Goal: Transaction & Acquisition: Obtain resource

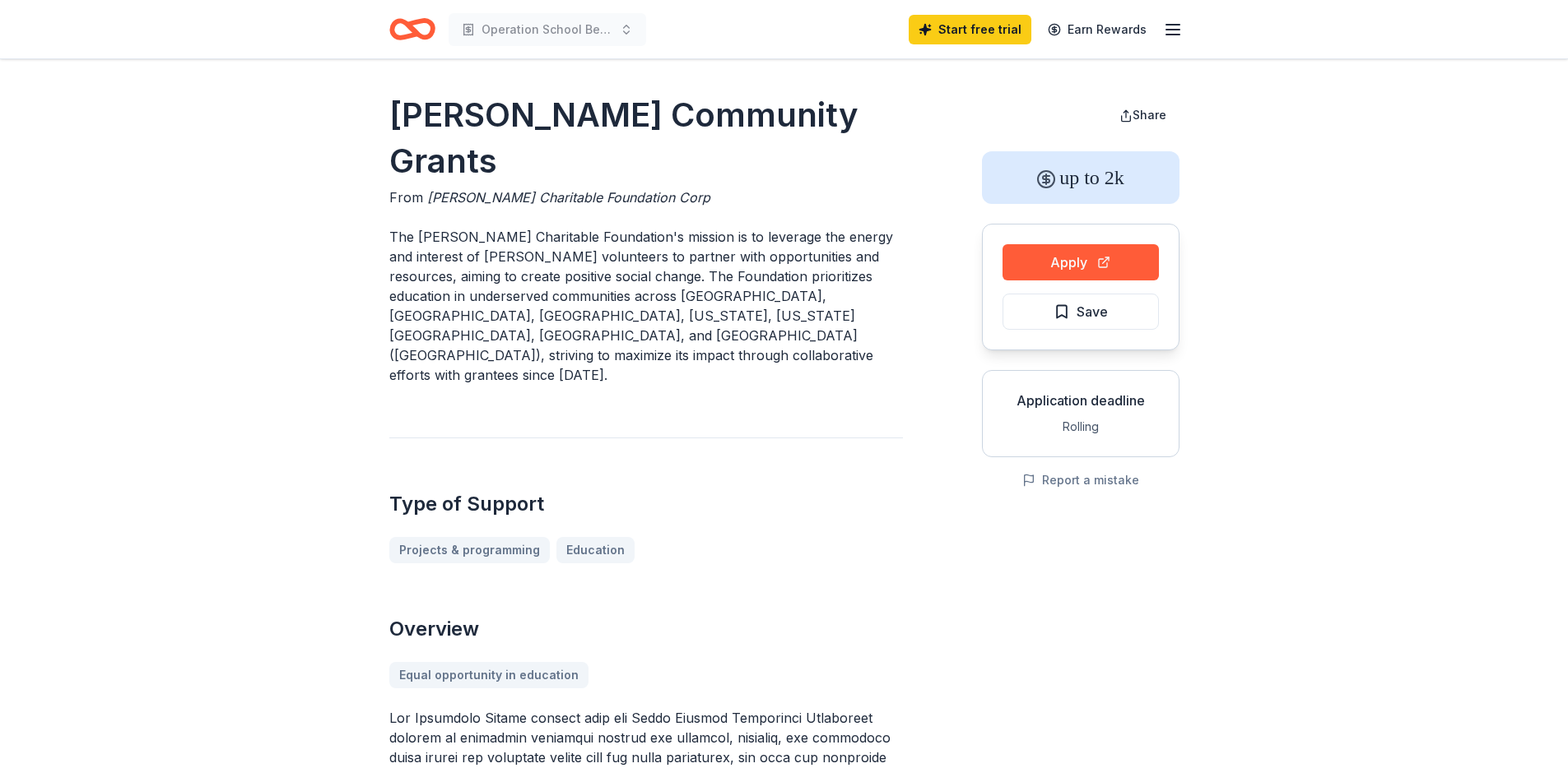
click at [1171, 36] on icon "button" at bounding box center [1172, 28] width 19 height 19
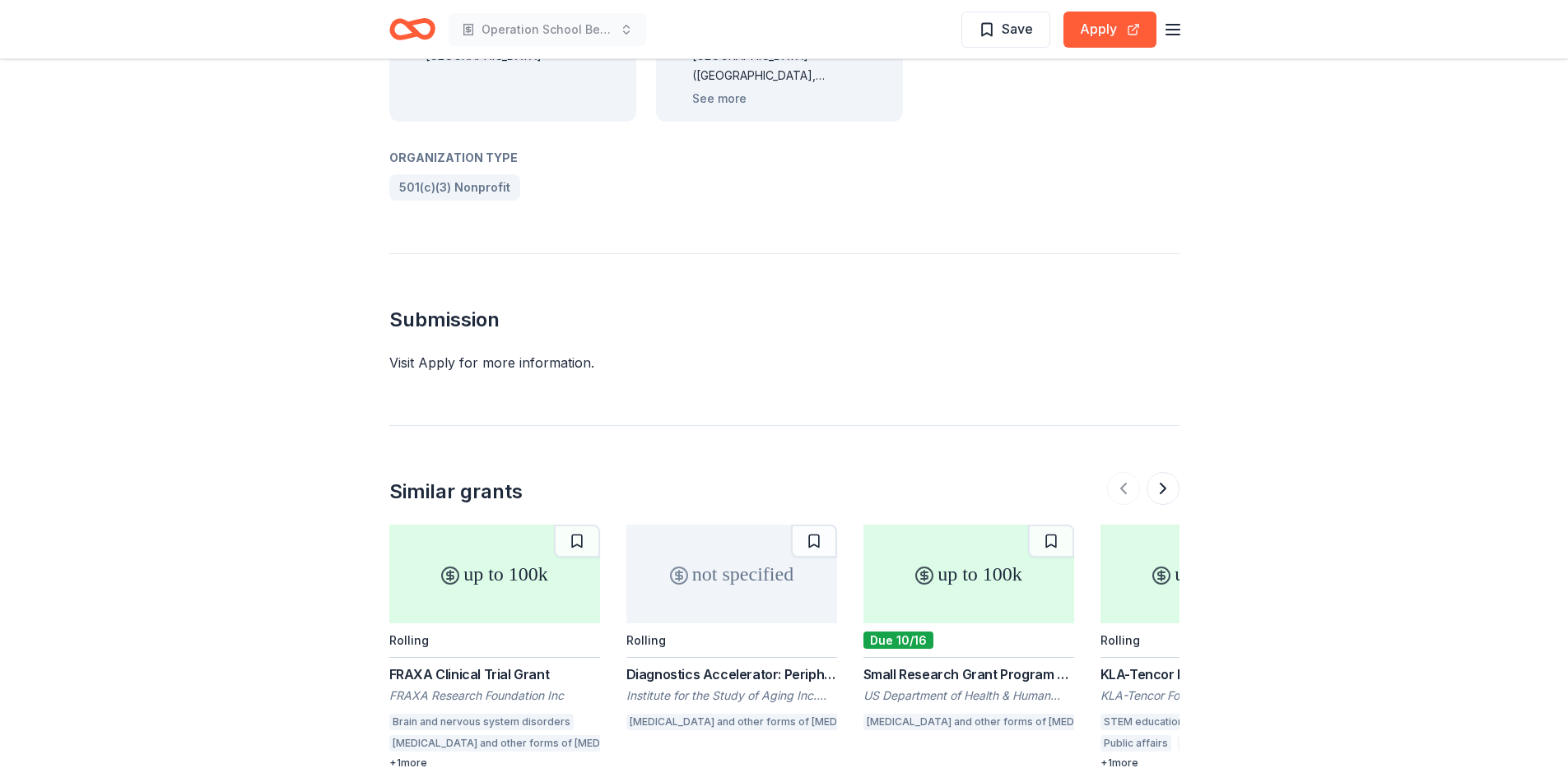
scroll to position [1686, 0]
click at [1164, 469] on button at bounding box center [1164, 486] width 33 height 33
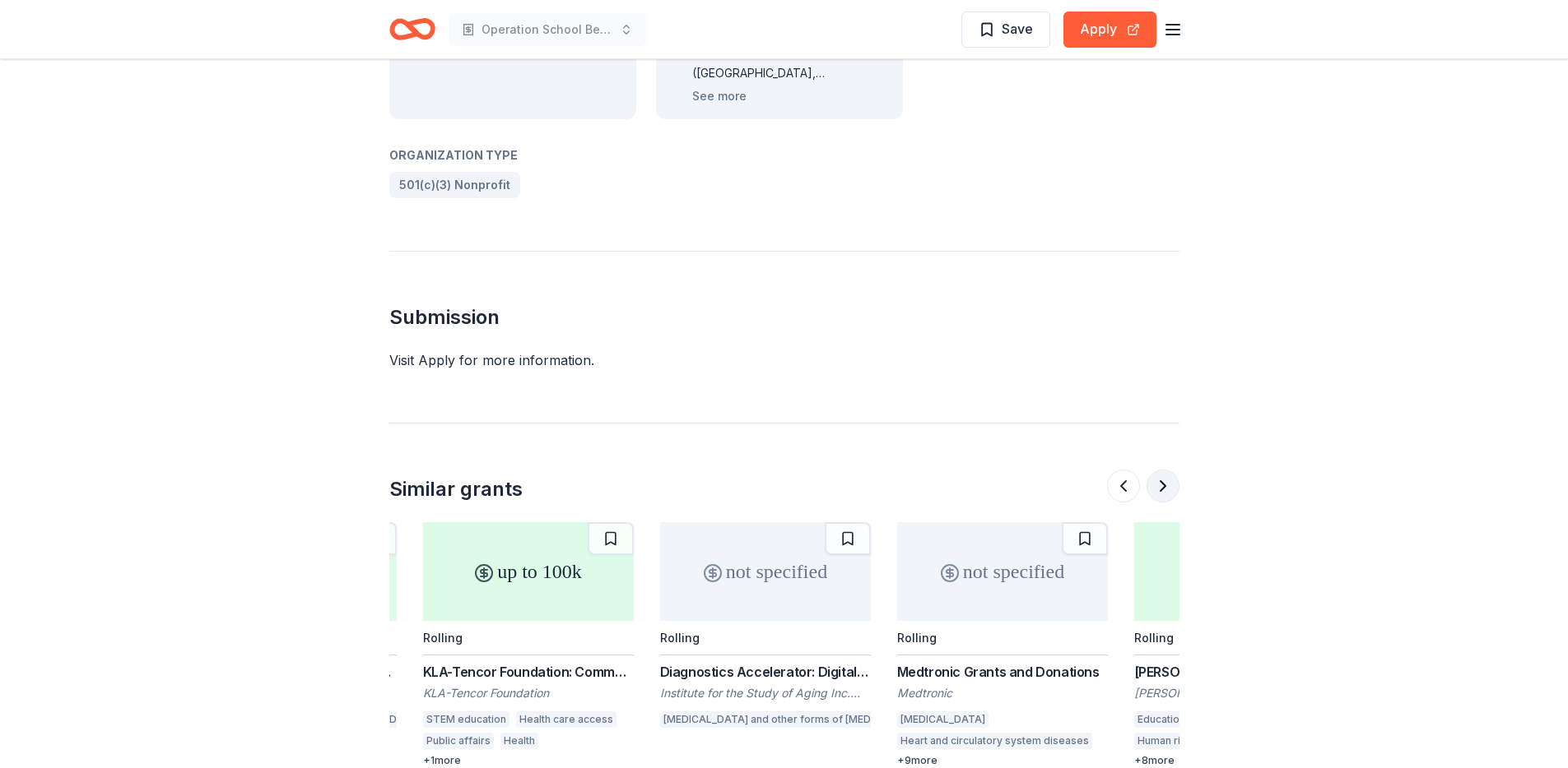
scroll to position [0, 711]
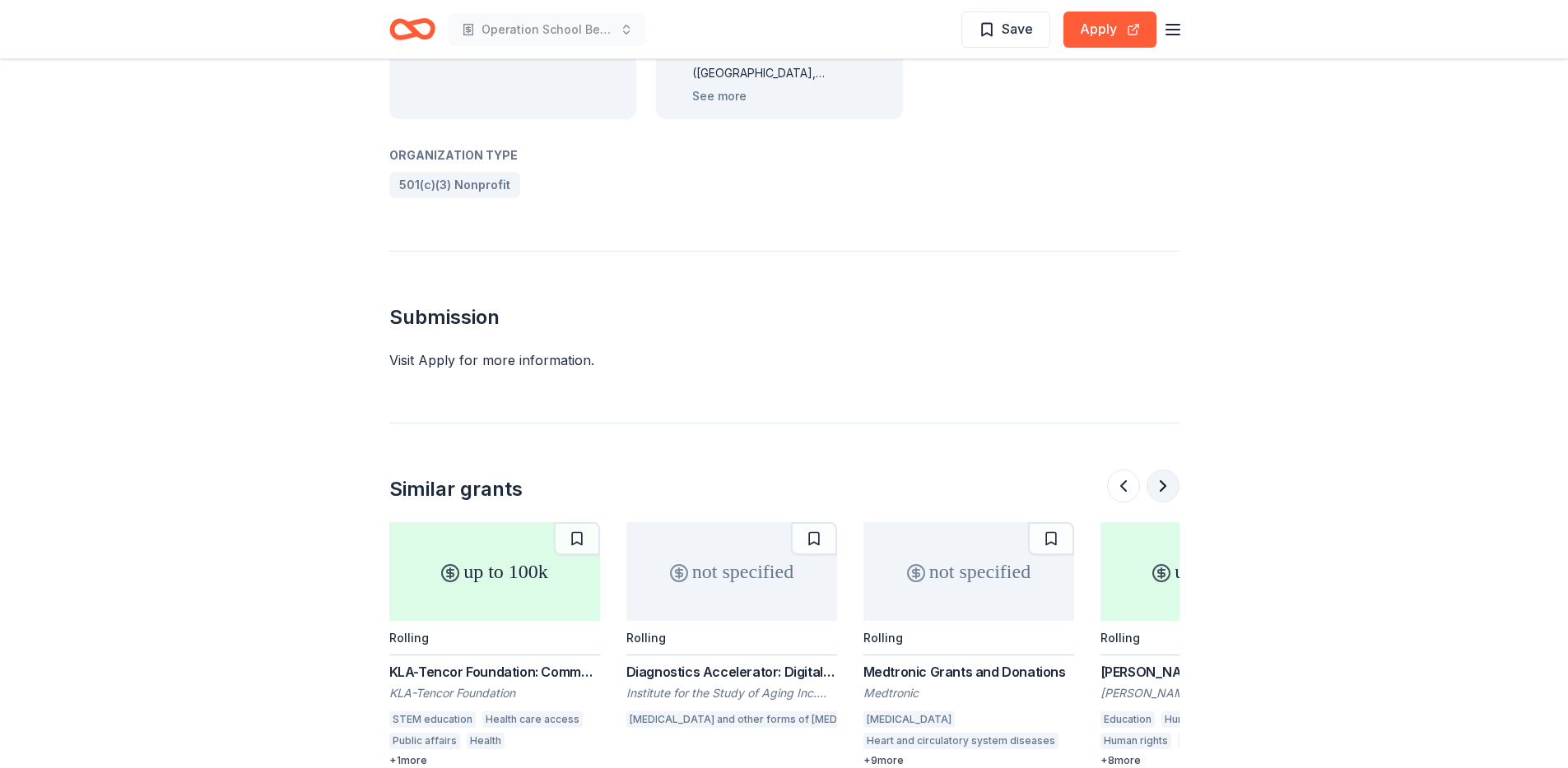
click at [1164, 469] on button at bounding box center [1164, 486] width 33 height 33
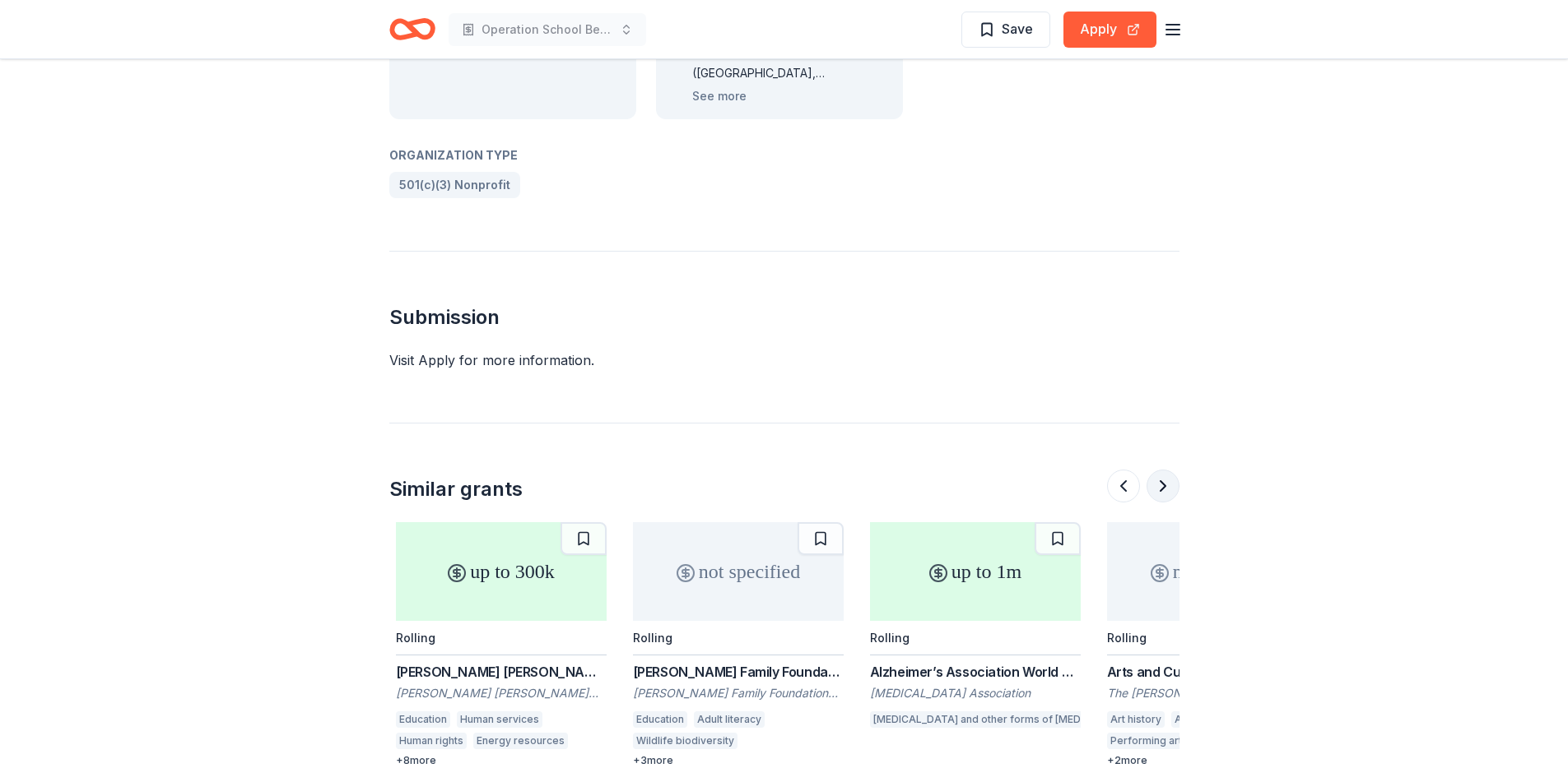
scroll to position [0, 1423]
click at [1164, 469] on button at bounding box center [1164, 486] width 33 height 33
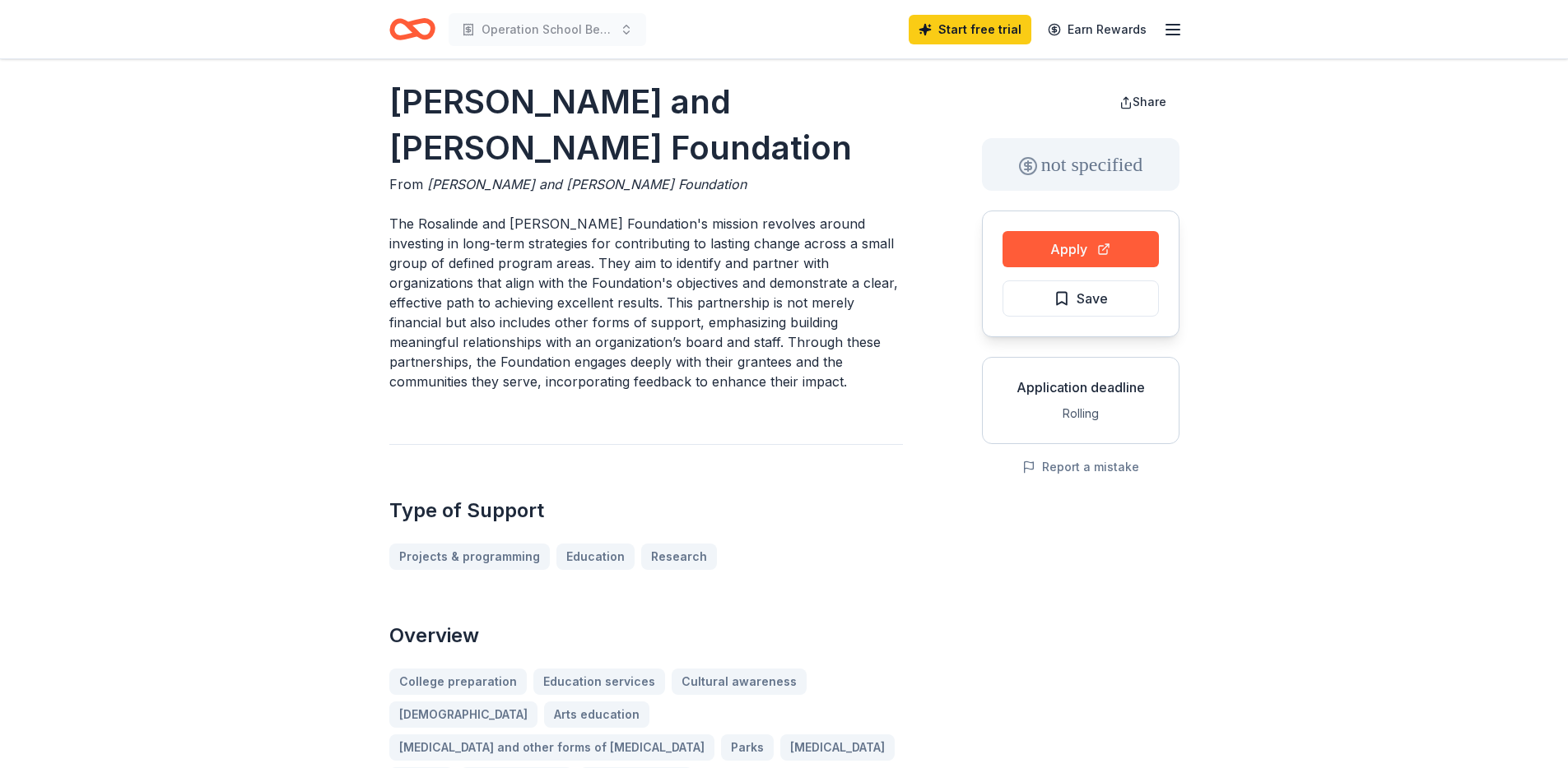
scroll to position [0, 0]
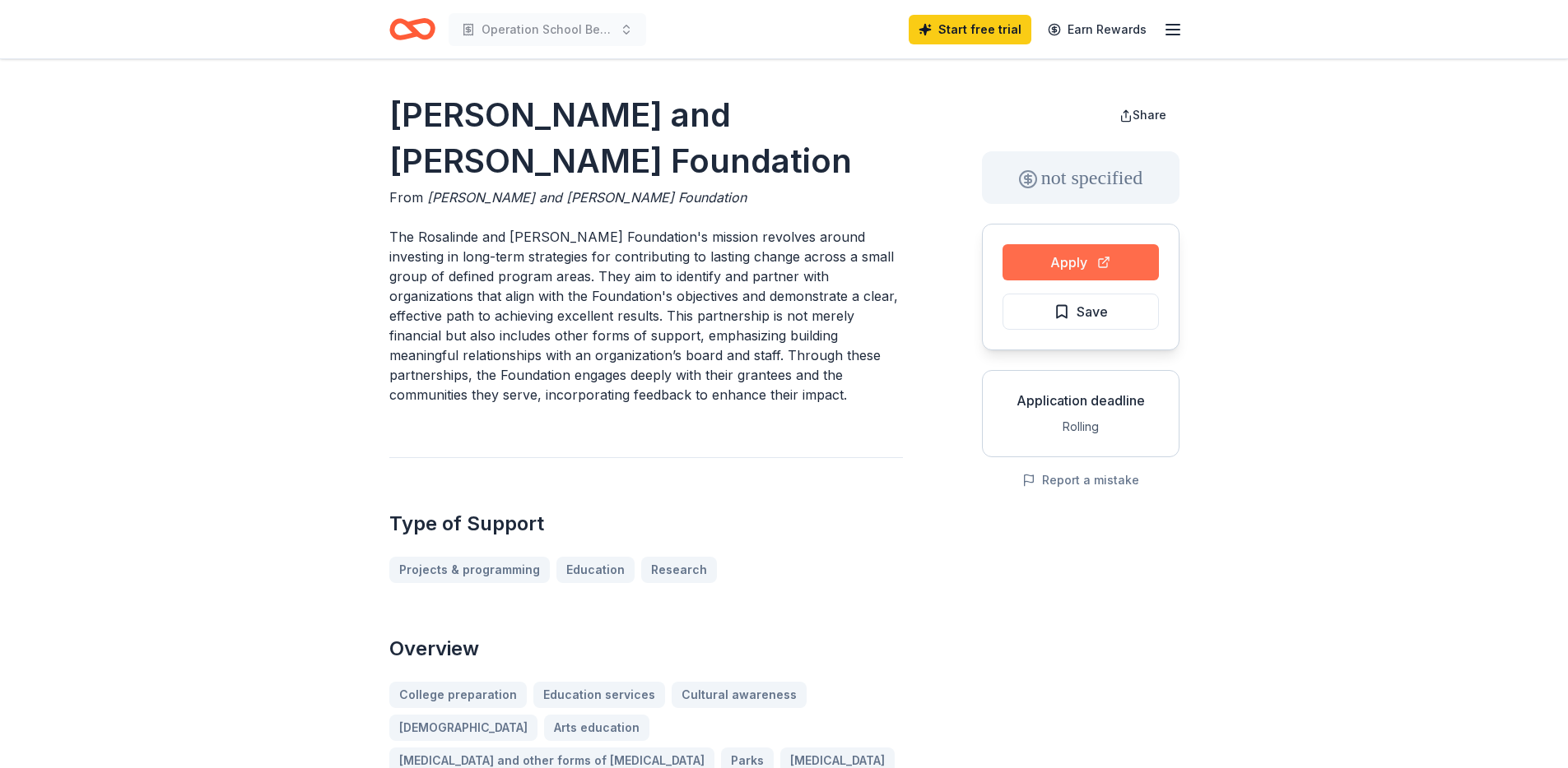
click at [1069, 267] on button "Apply" at bounding box center [1081, 262] width 156 height 36
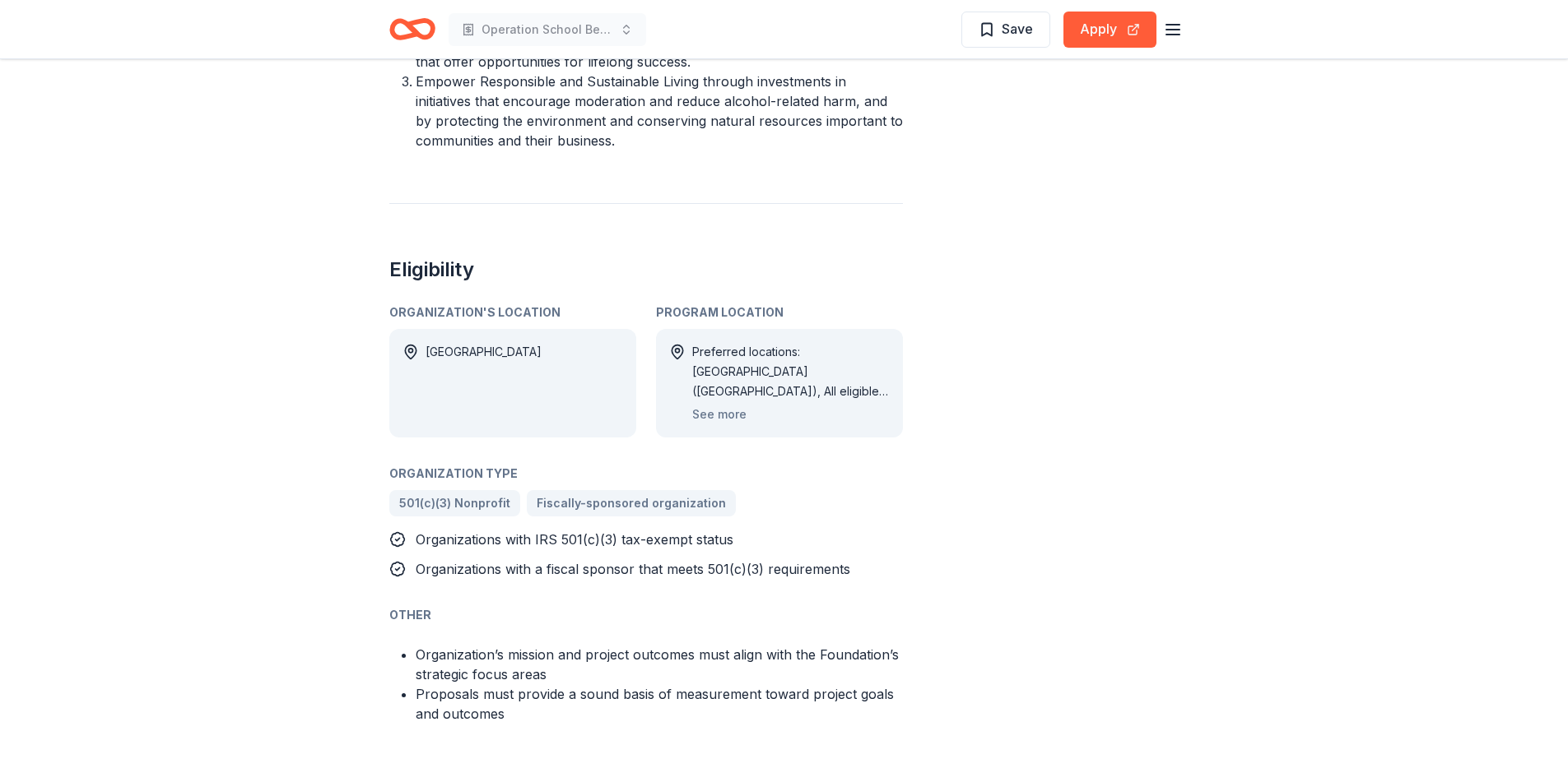
scroll to position [816, 0]
click at [729, 410] on button "See more" at bounding box center [719, 413] width 54 height 19
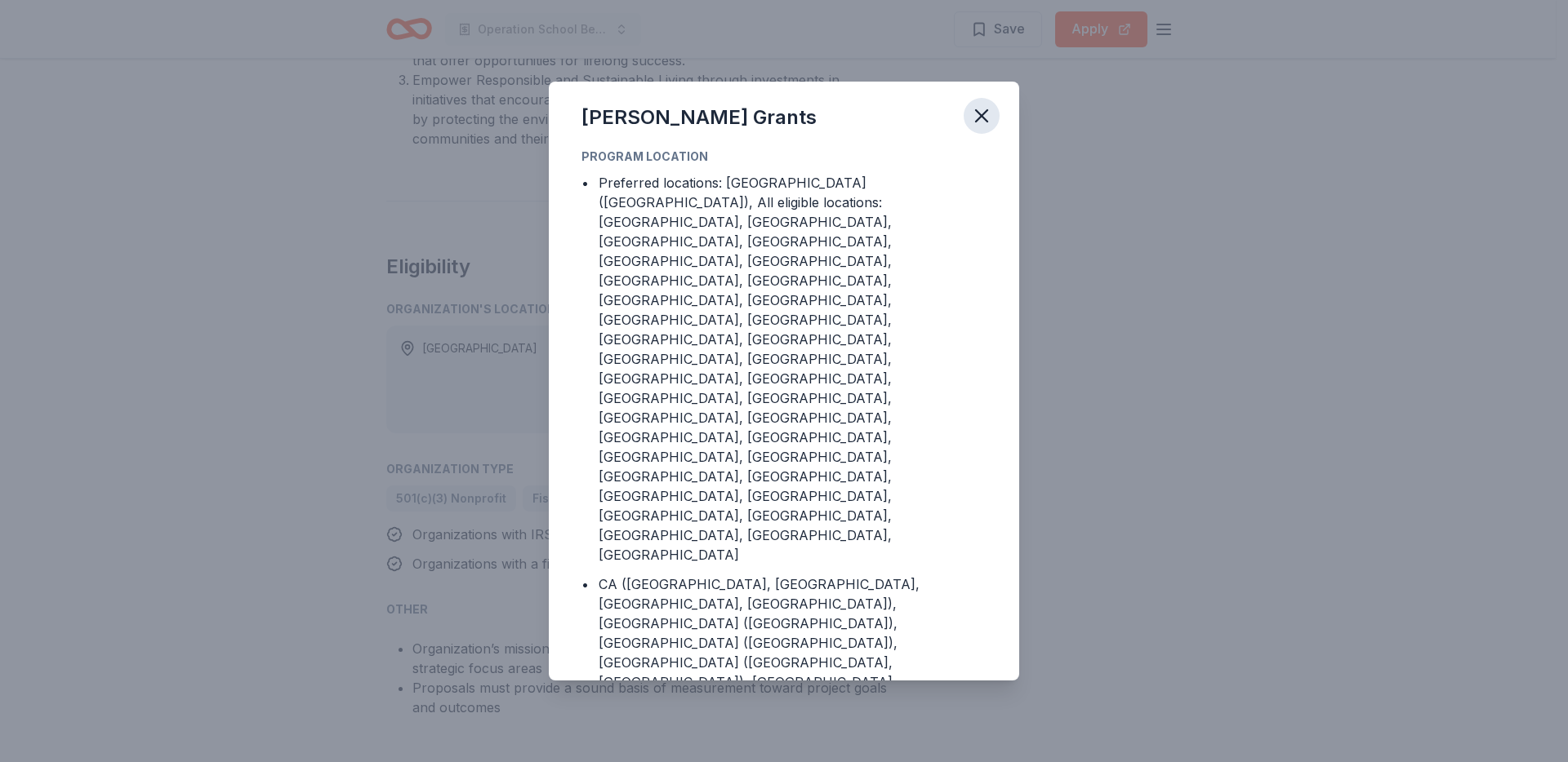
click at [986, 128] on icon "button" at bounding box center [981, 116] width 23 height 23
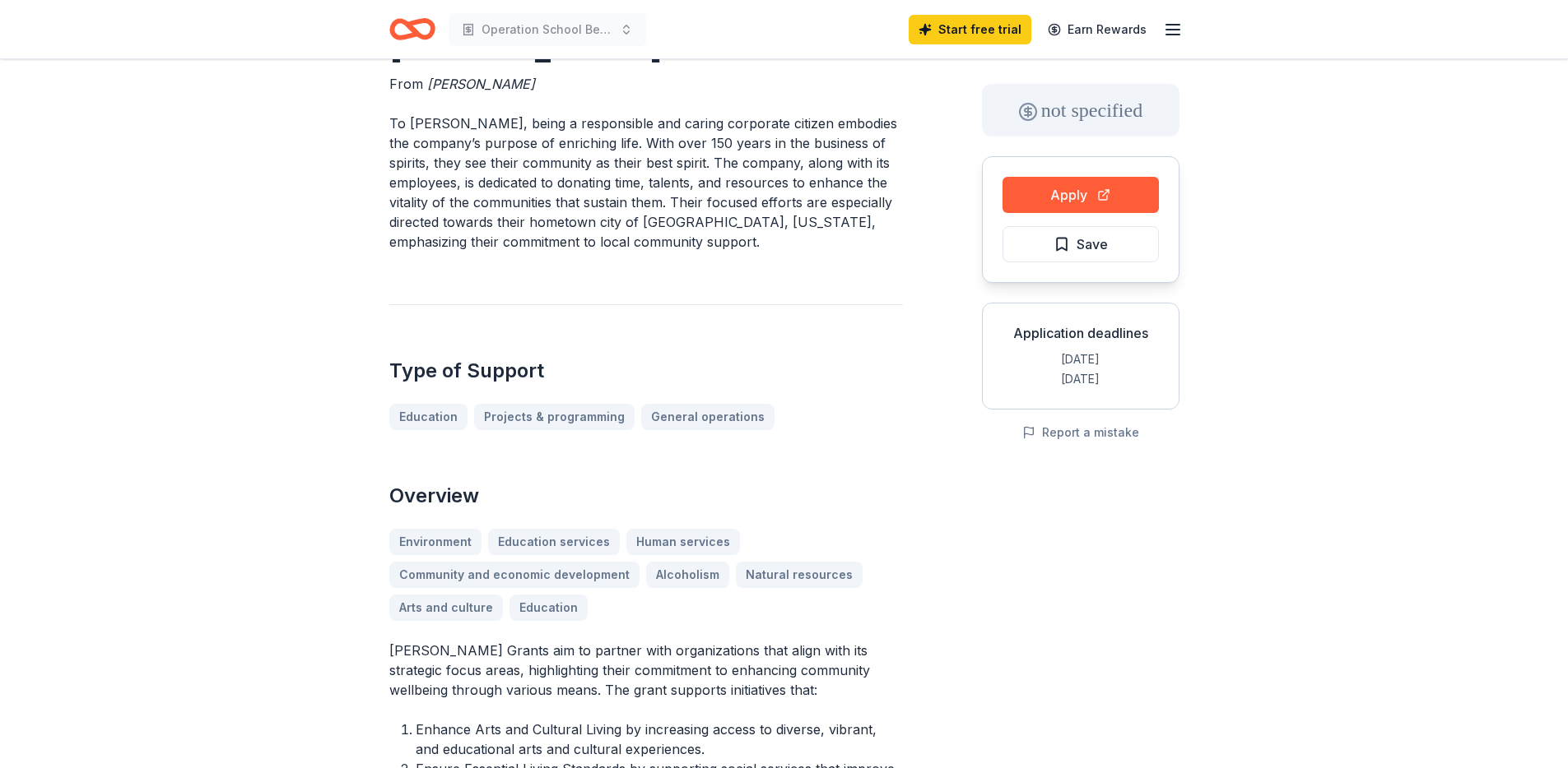
scroll to position [0, 0]
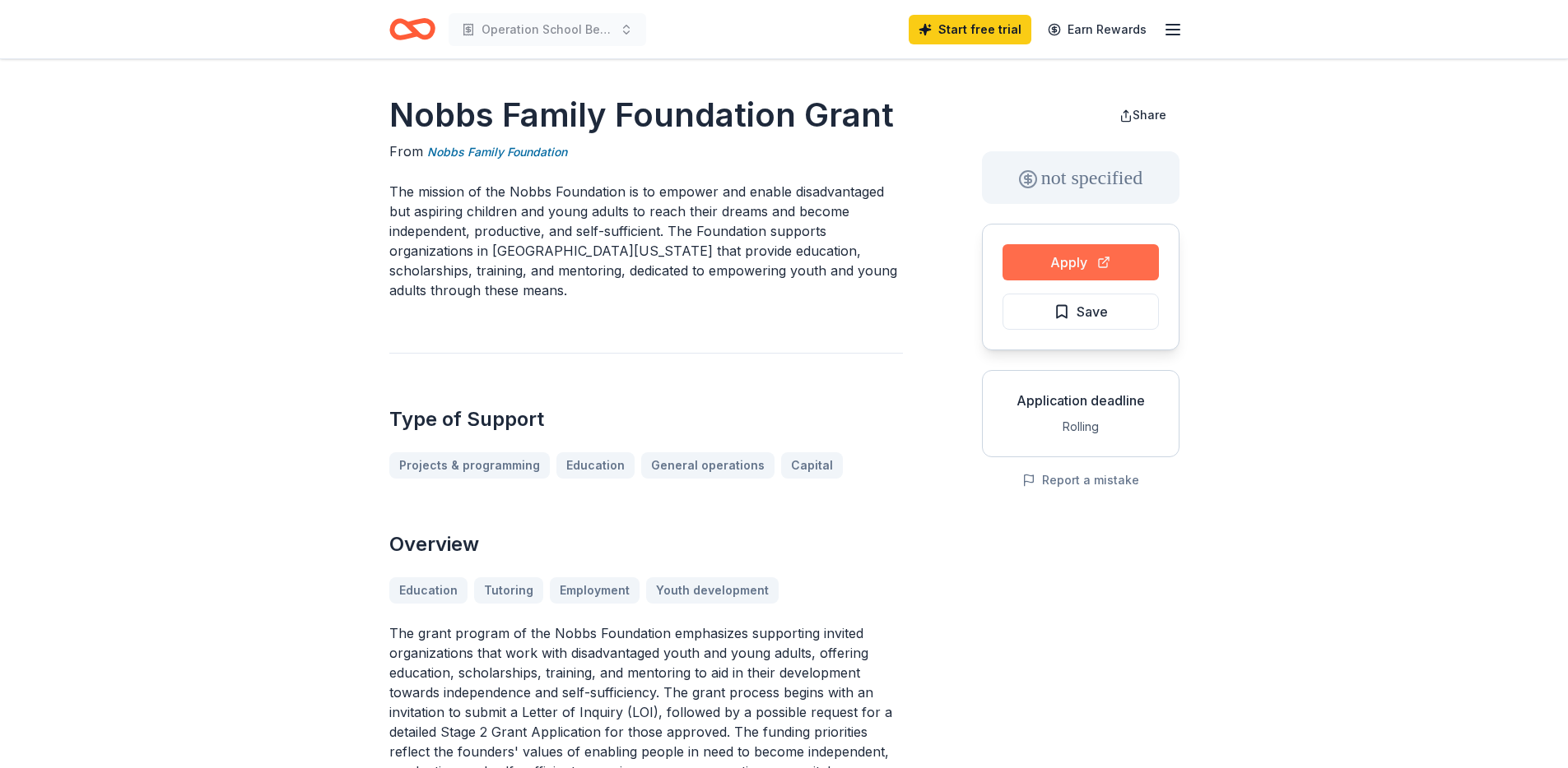
click at [1062, 265] on button "Apply" at bounding box center [1081, 262] width 156 height 36
